Goal: Task Accomplishment & Management: Manage account settings

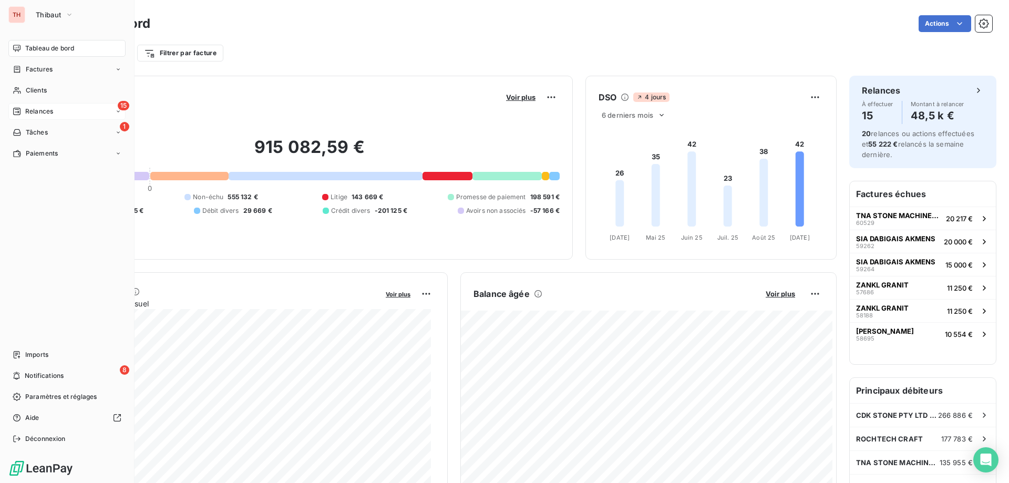
click at [23, 108] on div "Relances" at bounding box center [33, 111] width 40 height 9
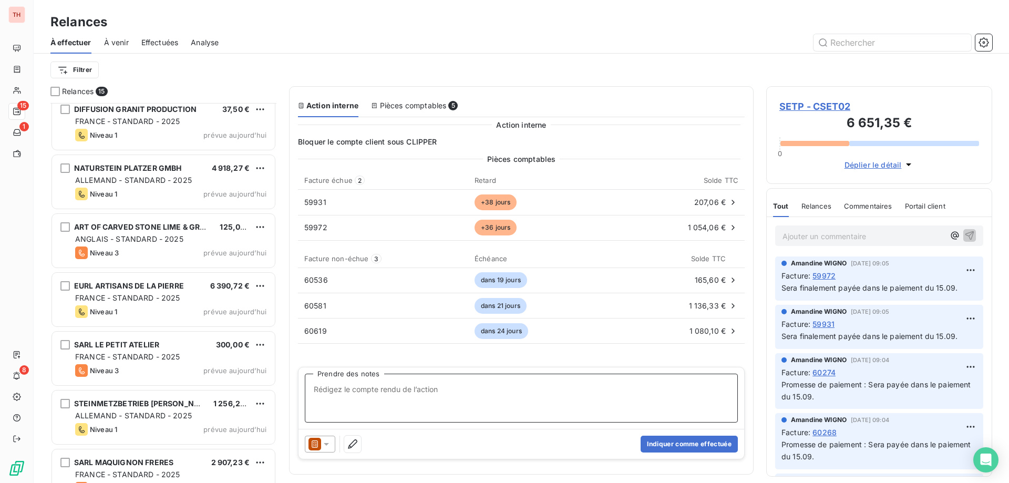
scroll to position [474, 0]
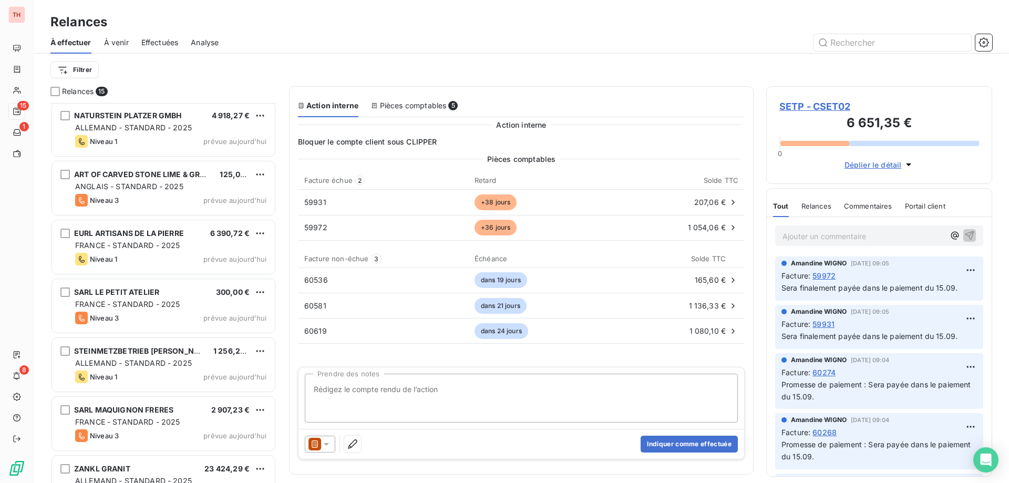
click at [263, 410] on html "TH 15 1 8 Relances À effectuer À venir Effectuées Analyse Filtrer Relances 15 D…" at bounding box center [504, 241] width 1009 height 483
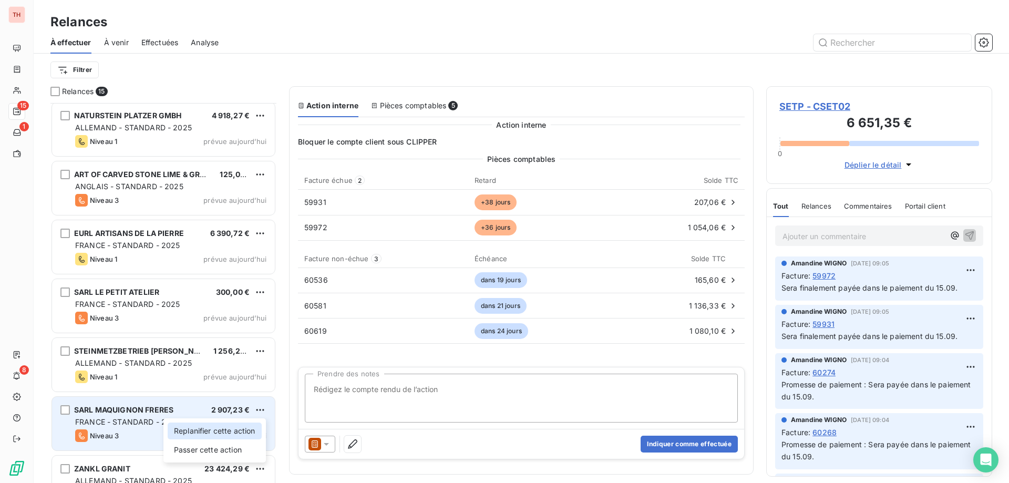
click at [234, 428] on div "Replanifier cette action" at bounding box center [215, 431] width 94 height 17
select select "8"
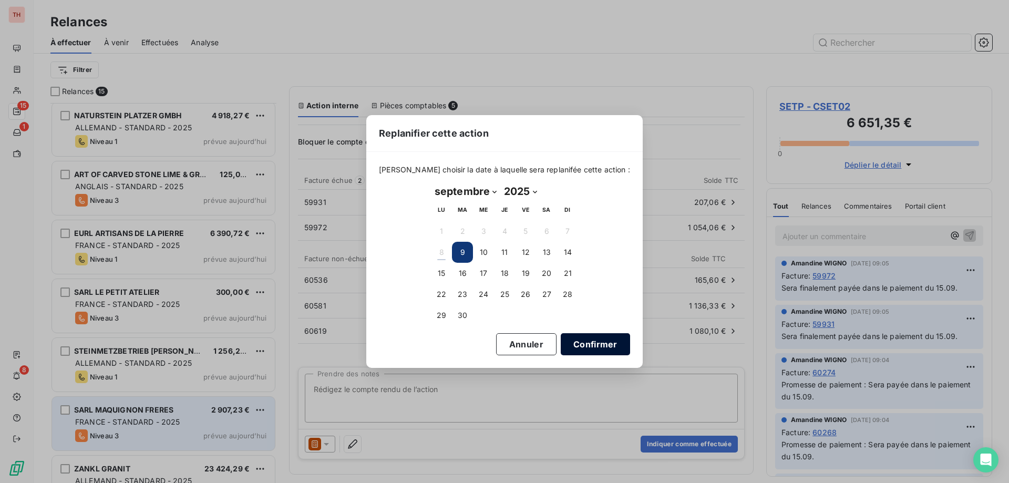
click at [572, 349] on button "Confirmer" at bounding box center [595, 344] width 69 height 22
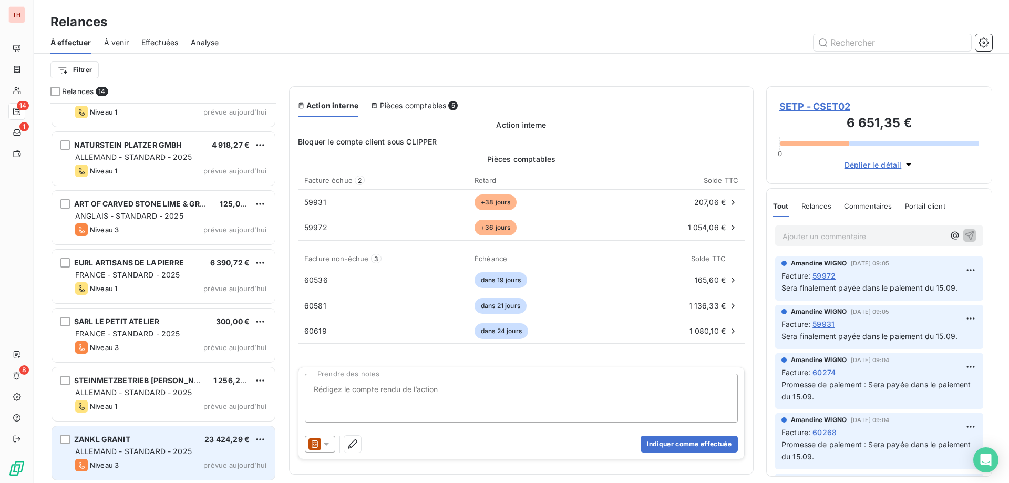
scroll to position [76, 0]
